Goal: Obtain resource: Download file/media

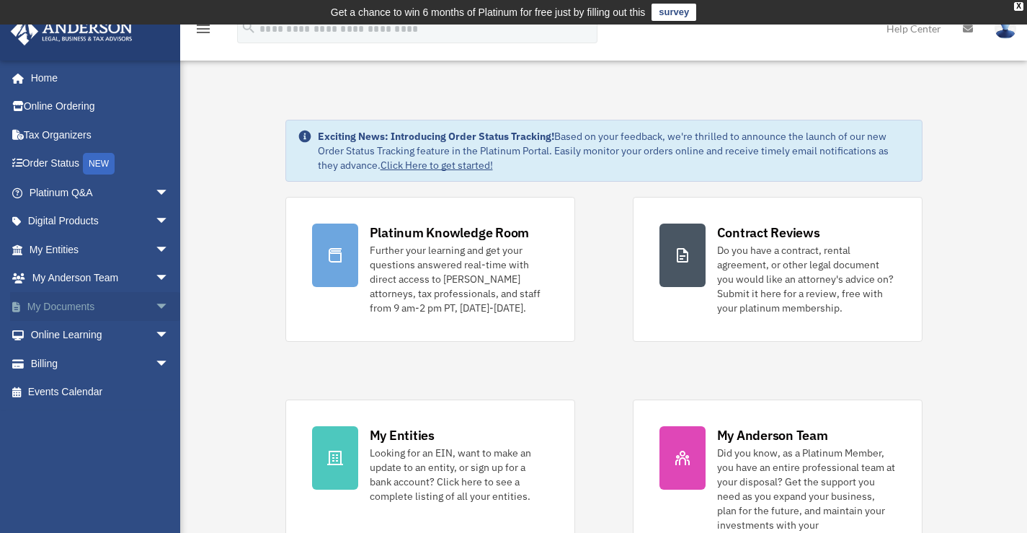
click at [59, 304] on link "My Documents arrow_drop_down" at bounding box center [100, 306] width 181 height 29
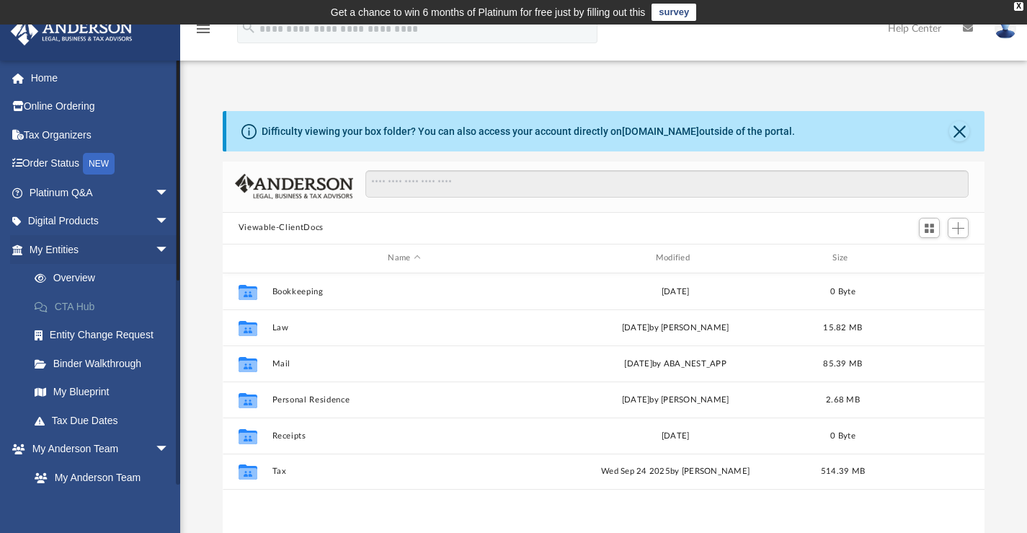
scroll to position [317, 751]
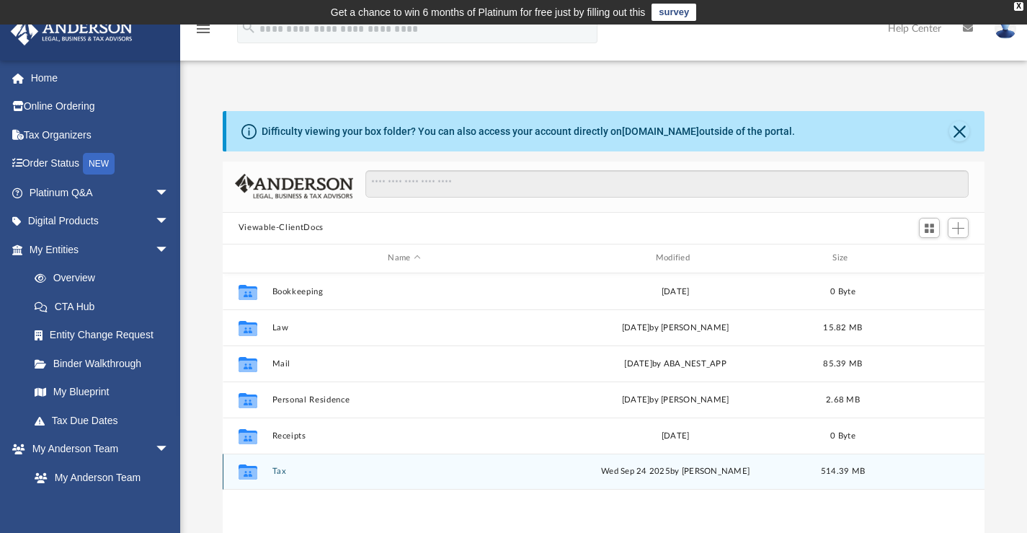
click at [280, 471] on button "Tax" at bounding box center [404, 470] width 265 height 9
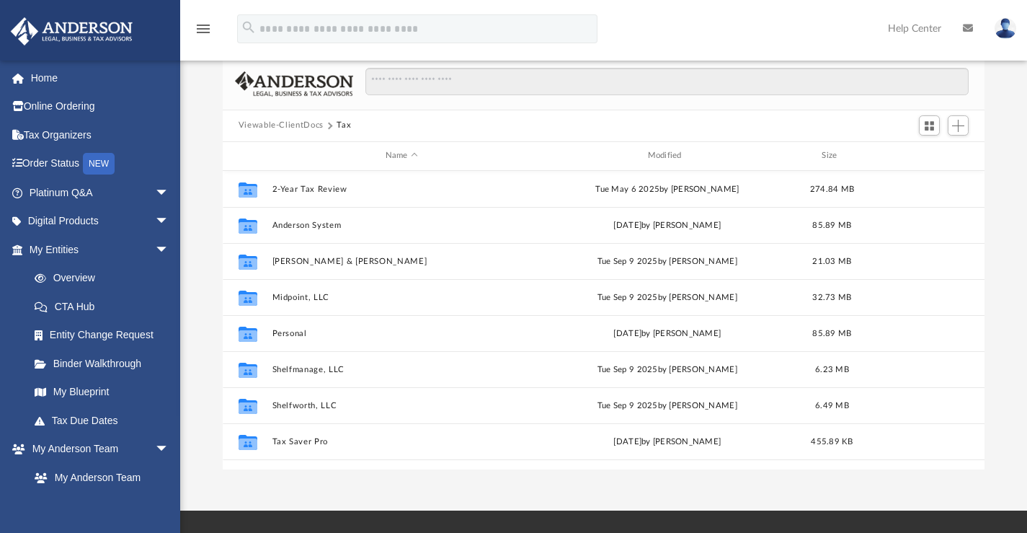
scroll to position [26, 0]
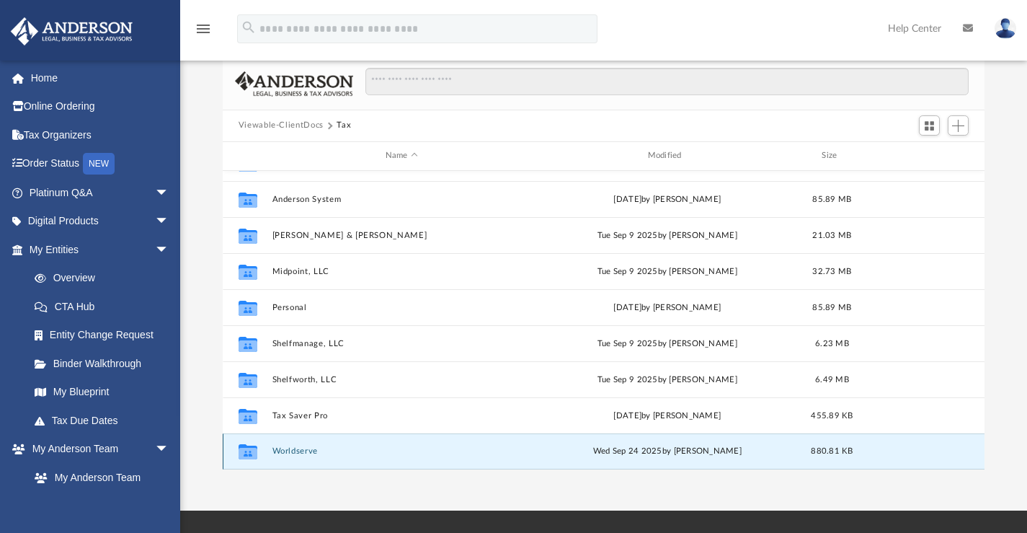
click at [297, 451] on button "Worldserve" at bounding box center [402, 450] width 260 height 9
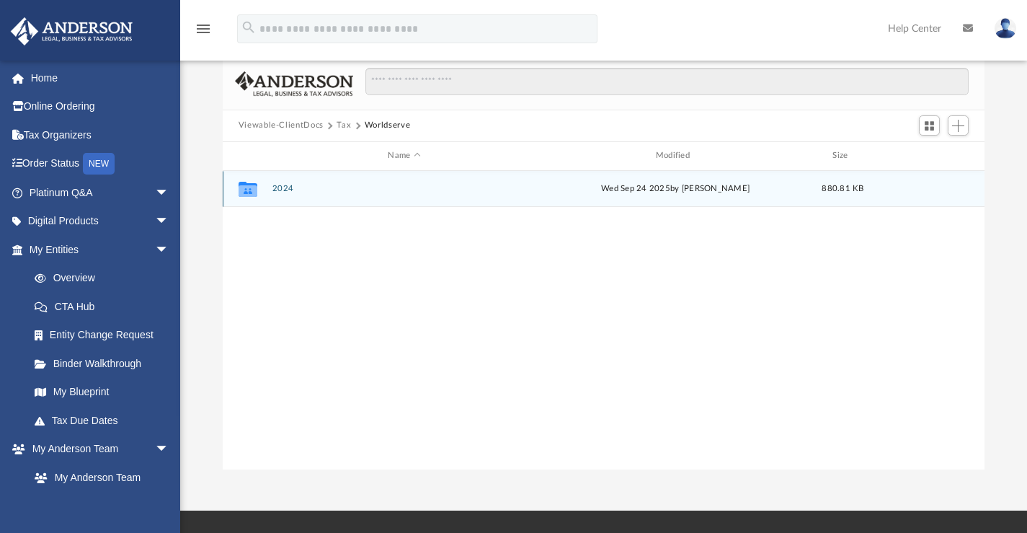
scroll to position [0, 0]
click at [283, 188] on button "2024" at bounding box center [404, 188] width 265 height 9
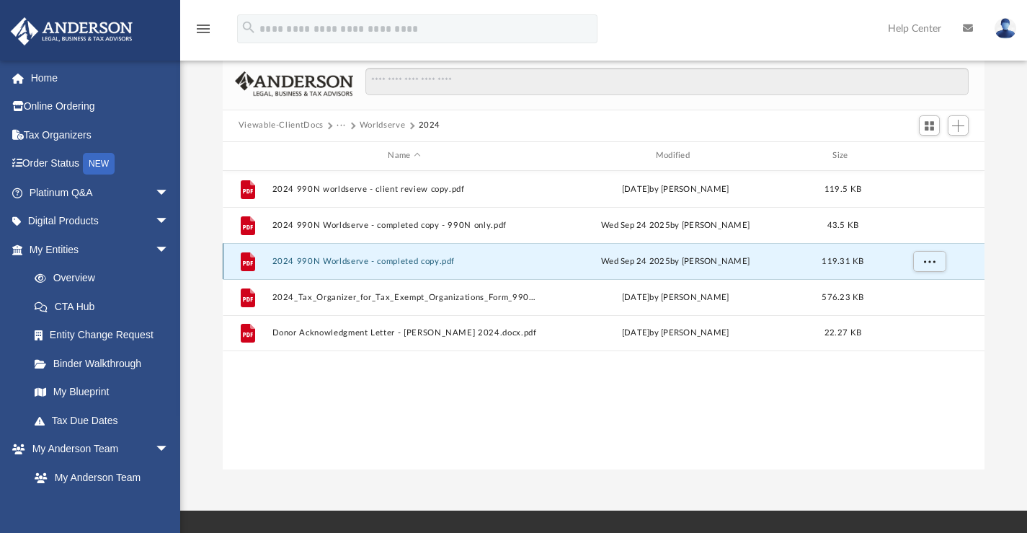
click at [406, 262] on button "2024 990N Worldserve - completed copy.pdf" at bounding box center [404, 260] width 265 height 9
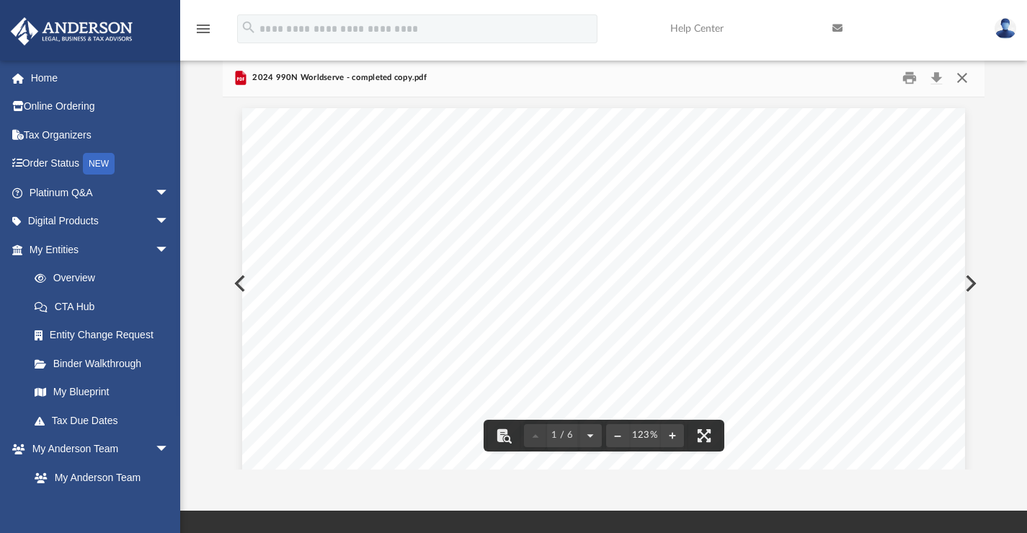
click at [965, 76] on button "Close" at bounding box center [963, 77] width 26 height 22
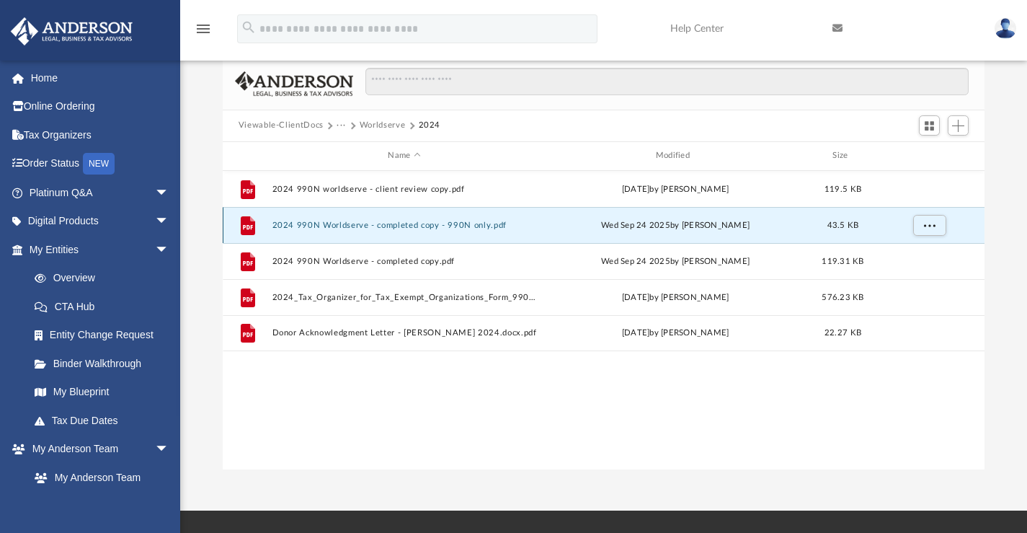
click at [397, 227] on button "2024 990N Worldserve - completed copy - 990N only.pdf" at bounding box center [404, 224] width 265 height 9
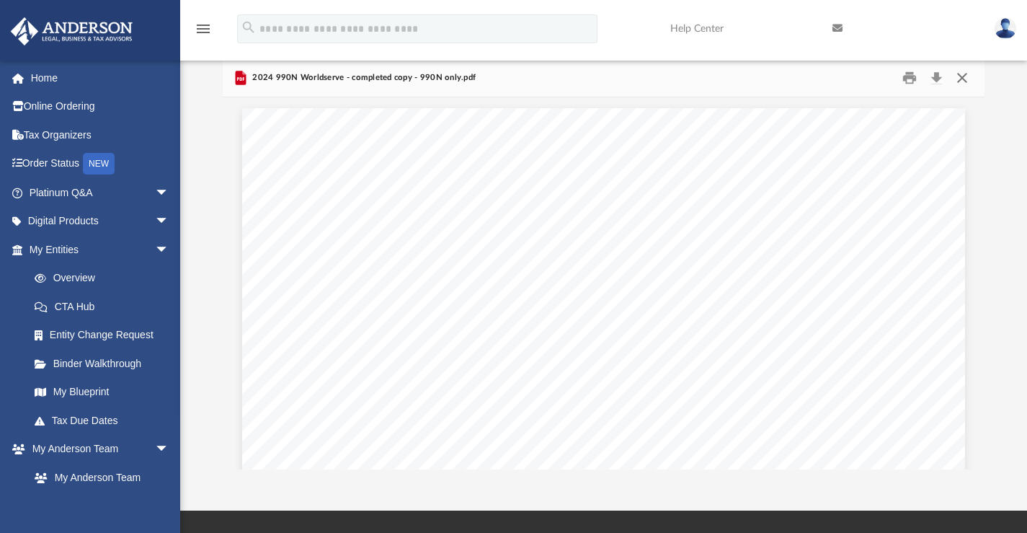
click at [965, 82] on button "Close" at bounding box center [963, 77] width 26 height 22
